Goal: Find specific page/section: Find specific page/section

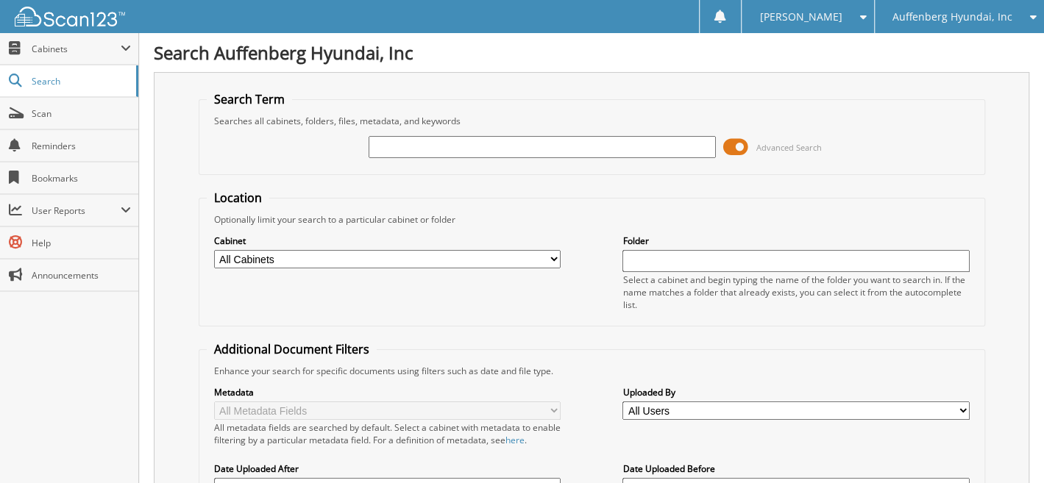
click at [447, 144] on input "text" at bounding box center [542, 147] width 346 height 22
type input "324874"
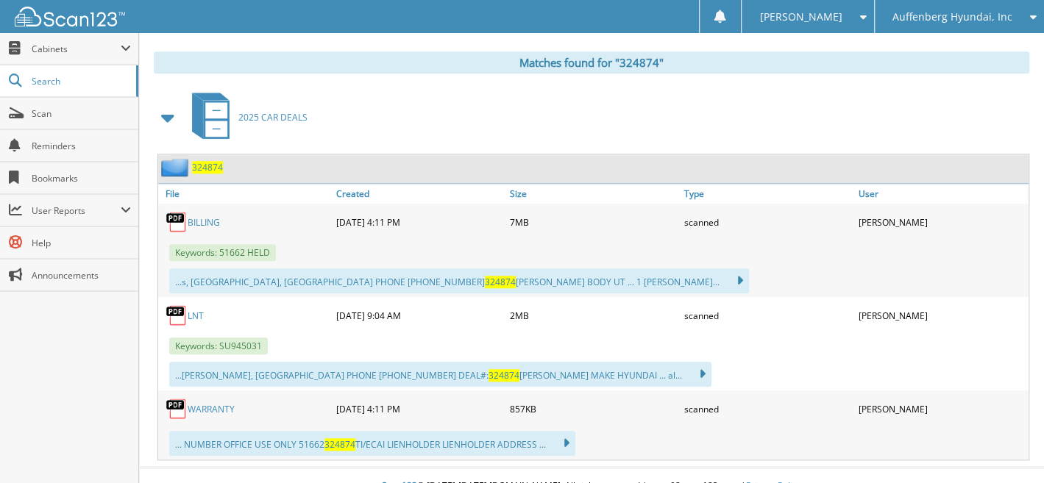
scroll to position [613, 0]
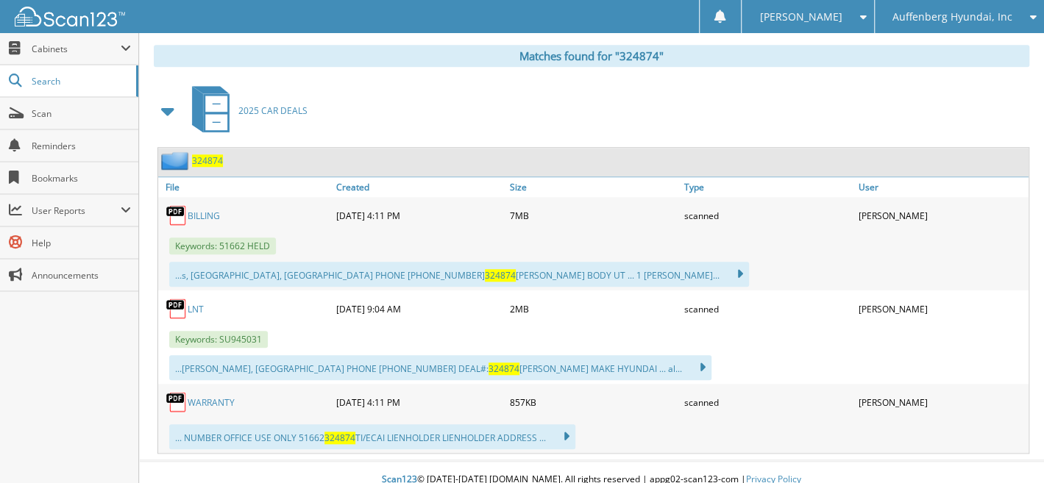
click at [201, 154] on span "324874" at bounding box center [207, 160] width 31 height 13
